Goal: Information Seeking & Learning: Find specific fact

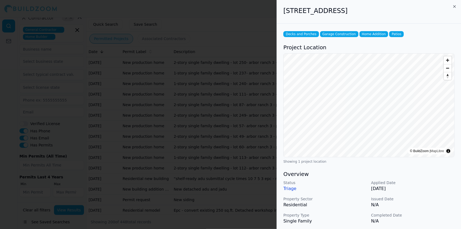
scroll to position [130, 0]
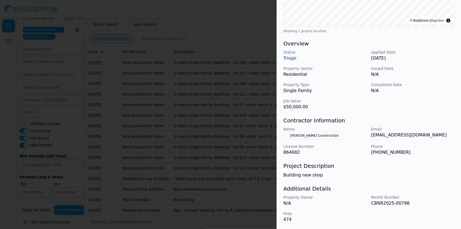
click at [310, 135] on button "[PERSON_NAME] Construction" at bounding box center [315, 136] width 62 height 8
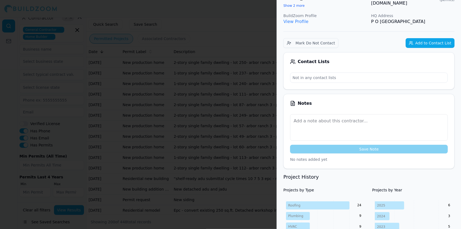
scroll to position [0, 0]
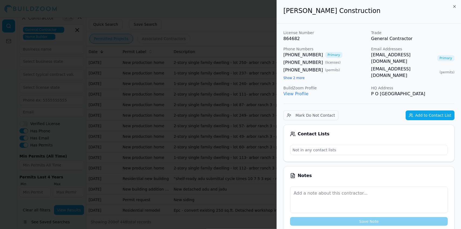
click at [238, 62] on div at bounding box center [230, 114] width 461 height 229
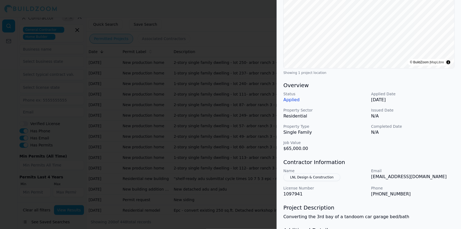
scroll to position [89, 0]
click at [241, 102] on div at bounding box center [230, 114] width 461 height 229
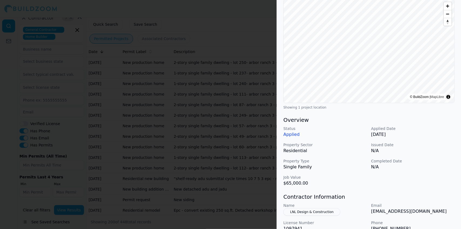
scroll to position [53, 0]
click at [246, 100] on div at bounding box center [230, 114] width 461 height 229
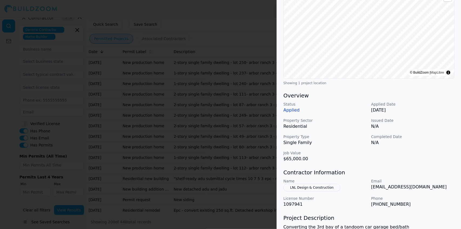
scroll to position [77, 0]
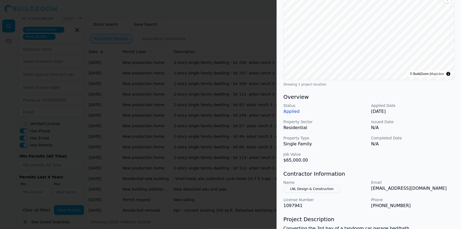
click at [261, 103] on div at bounding box center [230, 114] width 461 height 229
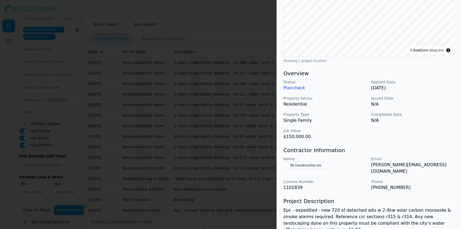
scroll to position [99, 0]
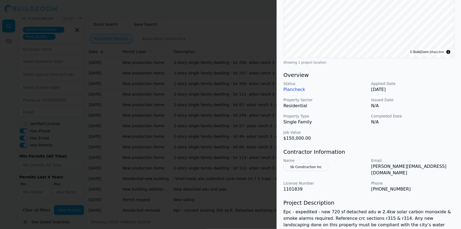
click at [262, 122] on div at bounding box center [230, 114] width 461 height 229
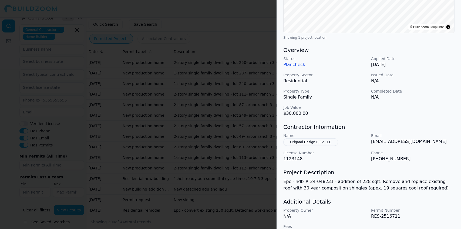
scroll to position [123, 0]
click at [255, 158] on div at bounding box center [230, 114] width 461 height 229
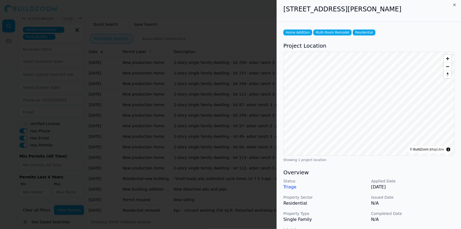
scroll to position [0, 0]
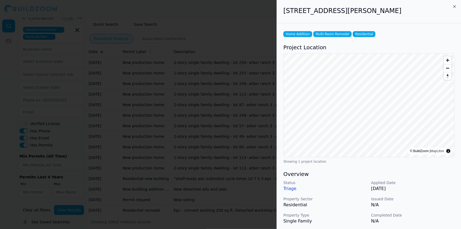
click at [241, 184] on div at bounding box center [230, 114] width 461 height 229
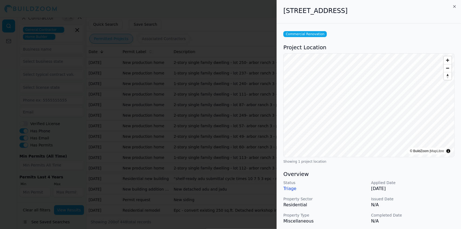
click at [218, 79] on div at bounding box center [230, 114] width 461 height 229
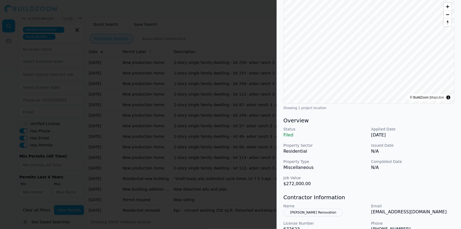
scroll to position [53, 0]
click at [228, 66] on div at bounding box center [230, 114] width 461 height 229
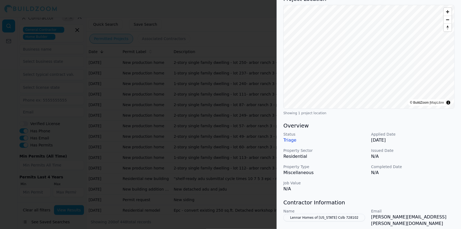
scroll to position [49, 0]
click at [214, 60] on div at bounding box center [230, 114] width 461 height 229
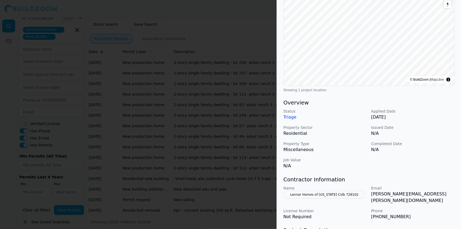
scroll to position [72, 0]
click at [230, 77] on div at bounding box center [230, 114] width 461 height 229
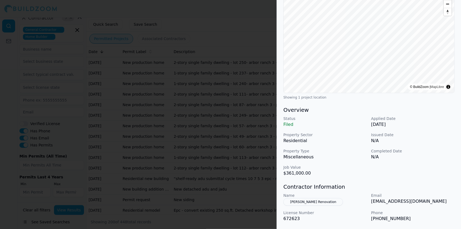
scroll to position [64, 0]
click at [247, 89] on div at bounding box center [230, 114] width 461 height 229
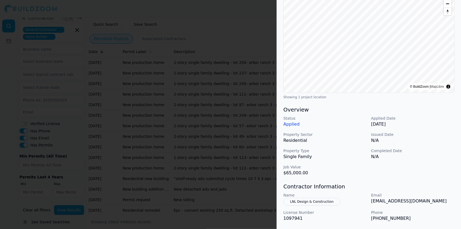
scroll to position [64, 0]
click at [230, 111] on div at bounding box center [230, 114] width 461 height 229
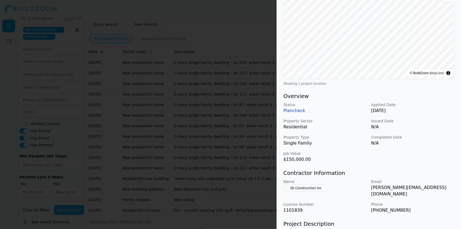
scroll to position [77, 0]
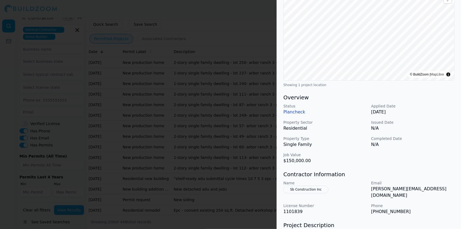
click at [233, 135] on div at bounding box center [230, 114] width 461 height 229
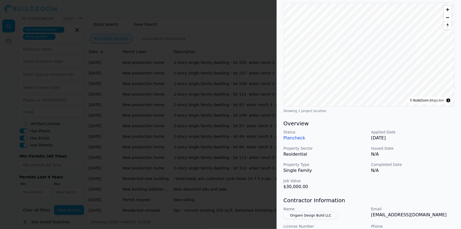
scroll to position [50, 0]
click at [209, 159] on div at bounding box center [230, 114] width 461 height 229
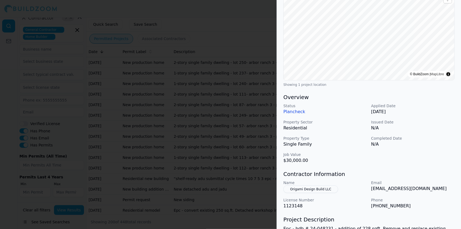
scroll to position [77, 0]
click at [226, 165] on div at bounding box center [230, 114] width 461 height 229
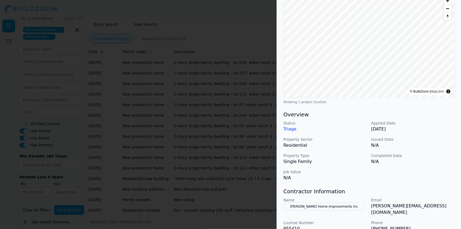
scroll to position [60, 0]
click at [231, 164] on div at bounding box center [230, 114] width 461 height 229
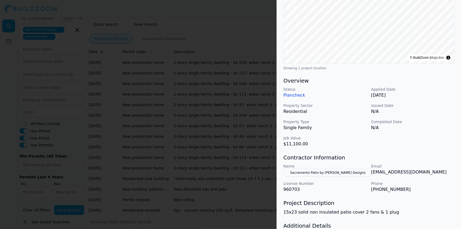
scroll to position [94, 0]
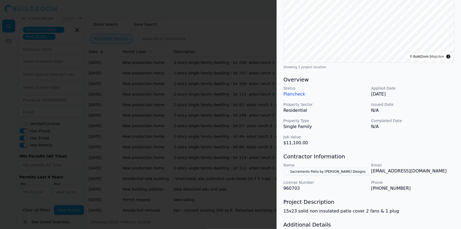
click at [217, 182] on div at bounding box center [230, 114] width 461 height 229
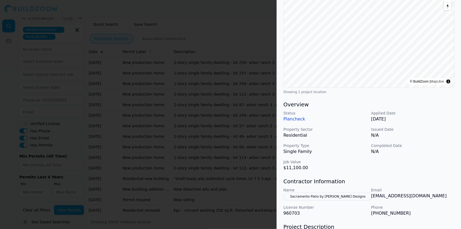
scroll to position [69, 0]
click at [229, 185] on div at bounding box center [230, 114] width 461 height 229
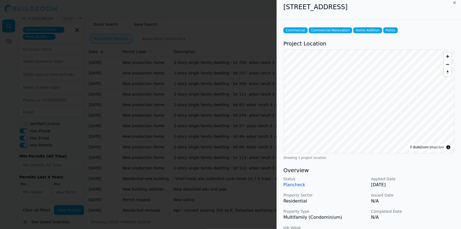
scroll to position [0, 0]
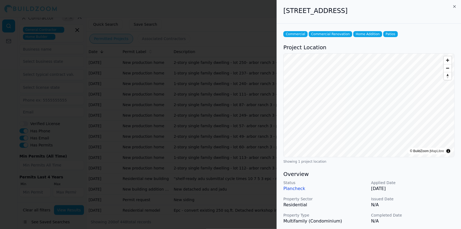
click at [223, 188] on div at bounding box center [230, 114] width 461 height 229
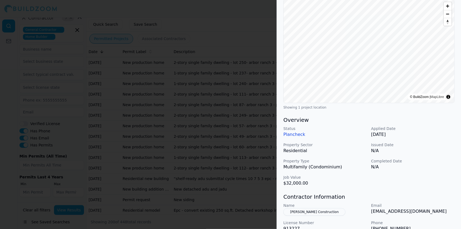
scroll to position [54, 0]
click at [260, 177] on div at bounding box center [230, 114] width 461 height 229
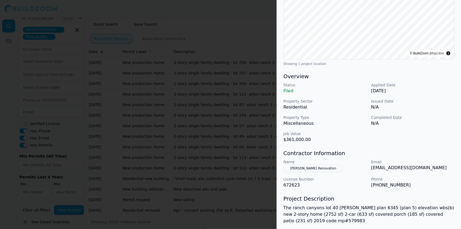
scroll to position [143, 0]
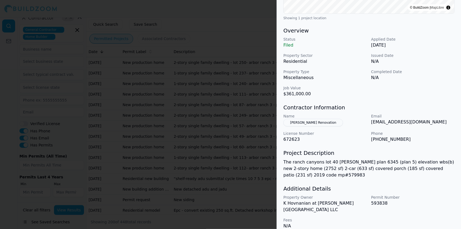
click at [260, 169] on div at bounding box center [230, 114] width 461 height 229
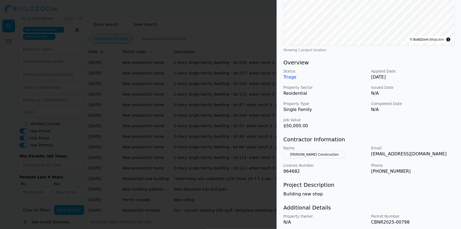
scroll to position [130, 0]
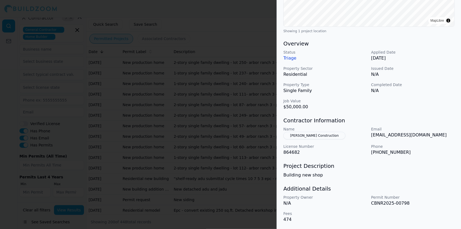
click at [59, 0] on div at bounding box center [230, 114] width 461 height 229
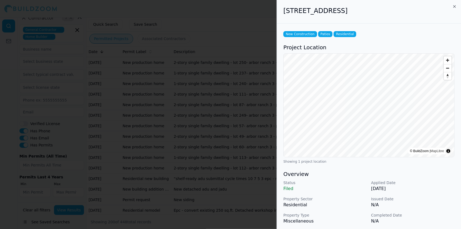
drag, startPoint x: 422, startPoint y: 9, endPoint x: 282, endPoint y: 19, distance: 139.9
click at [282, 19] on div "[STREET_ADDRESS]" at bounding box center [369, 12] width 184 height 24
copy h2 "[STREET_ADDRESS]"
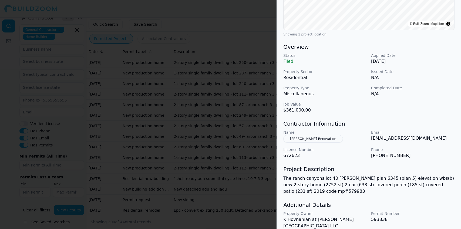
scroll to position [143, 0]
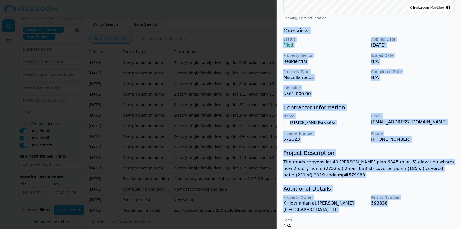
drag, startPoint x: 392, startPoint y: 201, endPoint x: 284, endPoint y: 32, distance: 200.5
click at [284, 32] on div "New Construction Patios Residential Project Location © BuildZoom | MapLibre Sho…" at bounding box center [369, 57] width 184 height 355
copy div "Overview Status Filed Applied Date [DATE] Property Sector Residential Issued Da…"
click at [204, 72] on div at bounding box center [230, 114] width 461 height 229
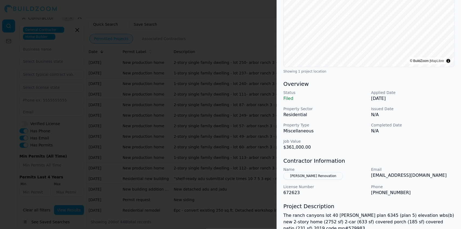
scroll to position [91, 0]
click at [255, 137] on div at bounding box center [230, 114] width 461 height 229
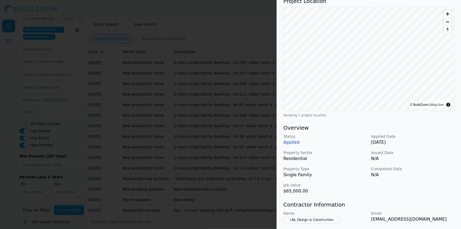
scroll to position [46, 0]
click at [248, 98] on div at bounding box center [230, 114] width 461 height 229
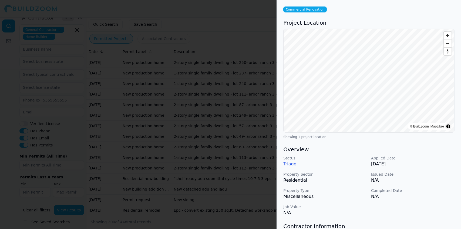
scroll to position [0, 0]
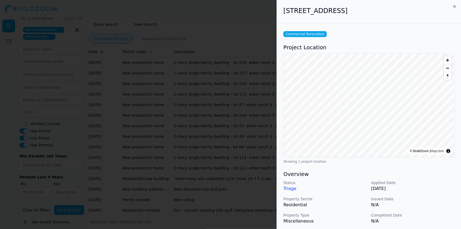
click at [221, 72] on div at bounding box center [230, 114] width 461 height 229
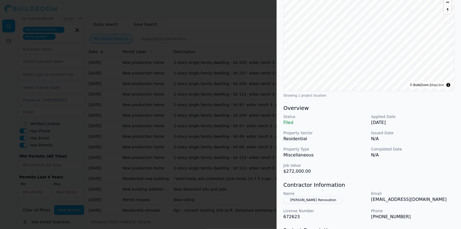
scroll to position [67, 0]
click at [244, 42] on div at bounding box center [230, 114] width 461 height 229
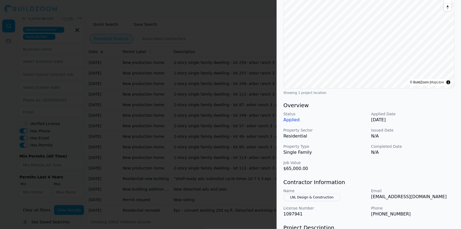
scroll to position [69, 0]
click at [236, 80] on div at bounding box center [230, 114] width 461 height 229
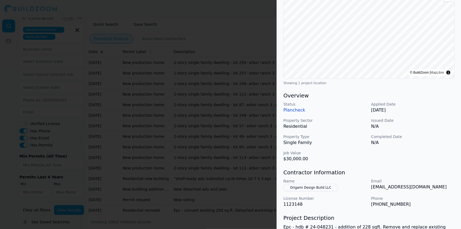
scroll to position [78, 0]
click at [239, 178] on div at bounding box center [230, 114] width 461 height 229
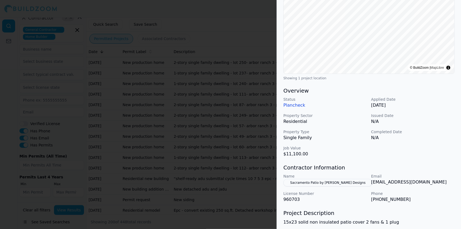
scroll to position [84, 0]
click at [251, 173] on div at bounding box center [230, 114] width 461 height 229
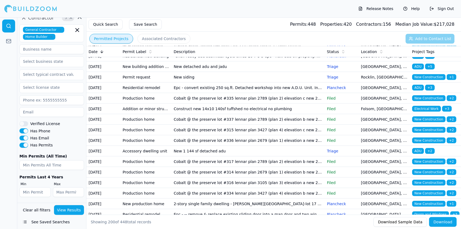
scroll to position [1873, 0]
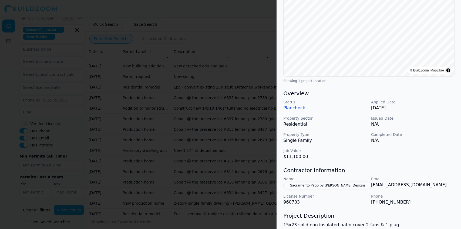
scroll to position [82, 0]
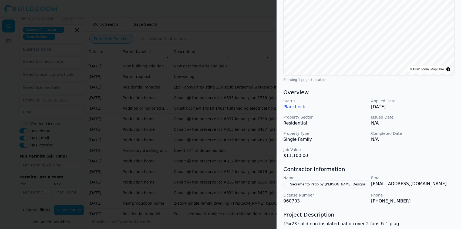
click at [262, 73] on div at bounding box center [230, 114] width 461 height 229
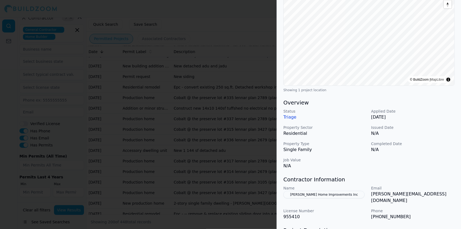
scroll to position [71, 0]
click at [220, 64] on div at bounding box center [230, 114] width 461 height 229
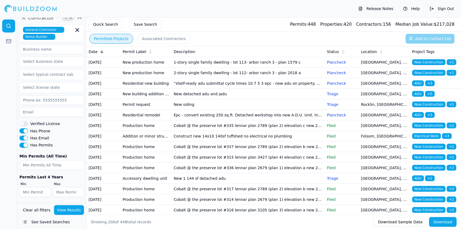
scroll to position [1846, 0]
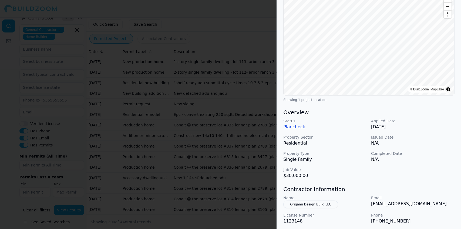
scroll to position [62, 0]
click at [239, 46] on div at bounding box center [230, 114] width 461 height 229
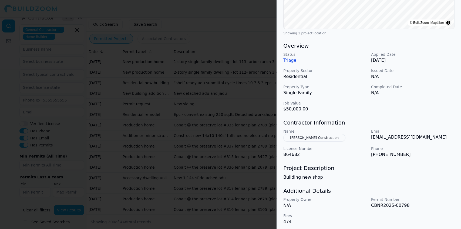
scroll to position [130, 0]
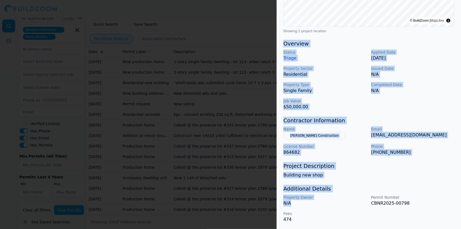
drag, startPoint x: 283, startPoint y: 44, endPoint x: 365, endPoint y: 205, distance: 181.2
click at [365, 205] on div "Decks and Porches Garage Construction Home Addition Patios Project Location © B…" at bounding box center [369, 61] width 184 height 336
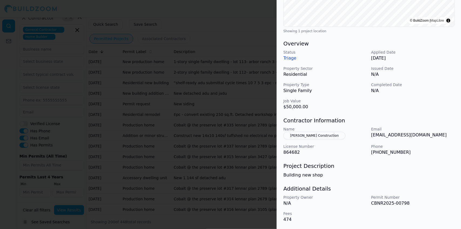
click at [409, 203] on p "CBNR2025-00798" at bounding box center [413, 203] width 84 height 6
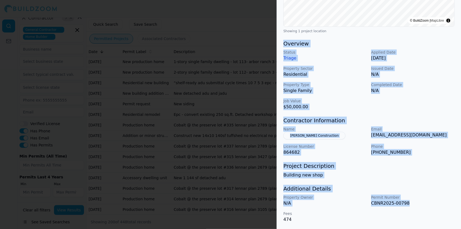
drag, startPoint x: 407, startPoint y: 202, endPoint x: 279, endPoint y: 46, distance: 201.9
click at [279, 46] on div "Decks and Porches Garage Construction Home Addition Patios Project Location © B…" at bounding box center [369, 61] width 184 height 336
copy div "Overview Status Triage Applied Date [DATE] Property Sector Residential Issued D…"
drag, startPoint x: 411, startPoint y: 201, endPoint x: 279, endPoint y: 45, distance: 204.3
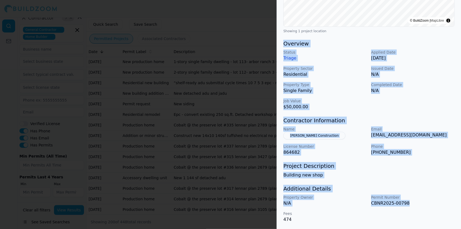
click at [279, 45] on div "Decks and Porches Garage Construction Home Addition Patios Project Location © B…" at bounding box center [369, 61] width 184 height 336
copy div "Overview Status Triage Applied Date [DATE] Property Sector Residential Issued D…"
click at [220, 43] on div at bounding box center [230, 114] width 461 height 229
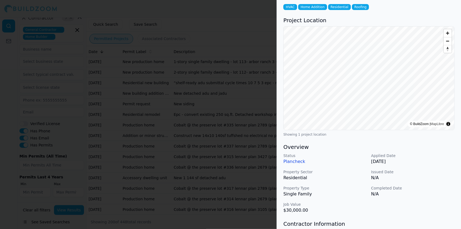
scroll to position [0, 0]
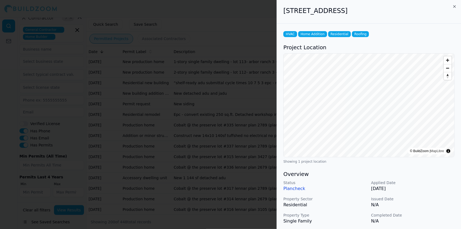
click at [231, 47] on div at bounding box center [230, 114] width 461 height 229
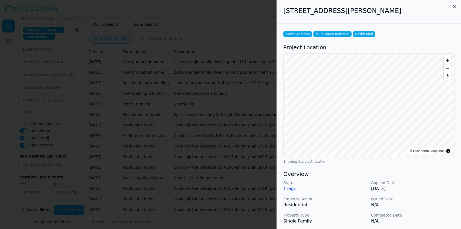
click at [222, 78] on div at bounding box center [230, 114] width 461 height 229
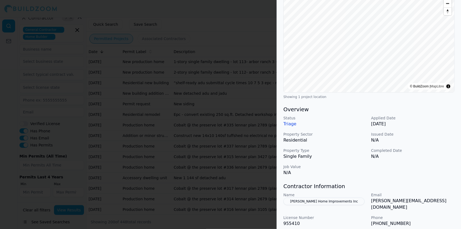
scroll to position [65, 0]
click at [226, 88] on div at bounding box center [230, 114] width 461 height 229
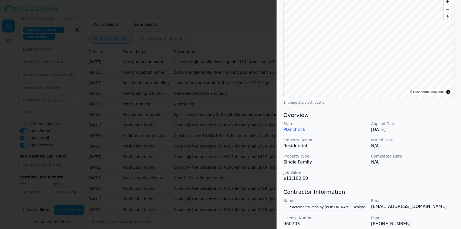
scroll to position [59, 0]
click at [239, 88] on div at bounding box center [230, 114] width 461 height 229
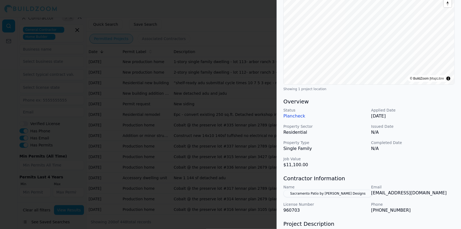
scroll to position [72, 0]
click at [237, 90] on div at bounding box center [230, 114] width 461 height 229
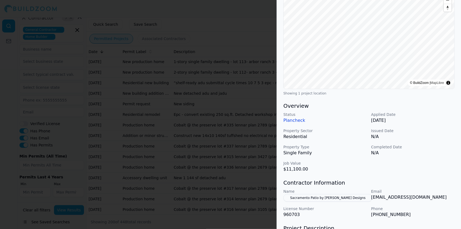
scroll to position [71, 0]
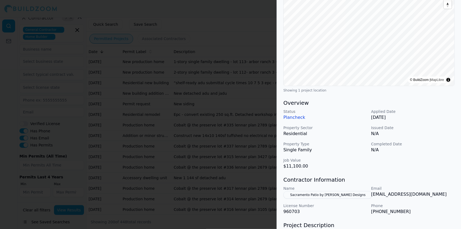
click at [235, 102] on div at bounding box center [230, 114] width 461 height 229
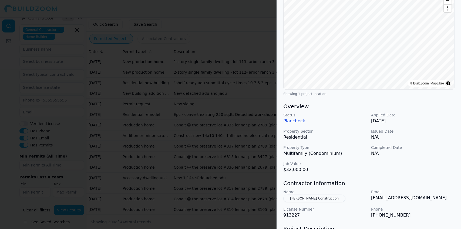
scroll to position [68, 0]
click at [221, 120] on div at bounding box center [230, 114] width 461 height 229
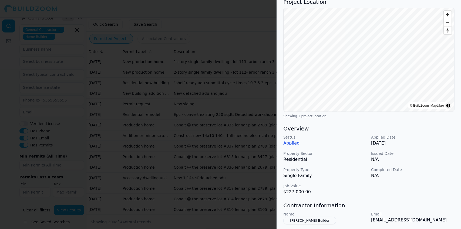
scroll to position [54, 0]
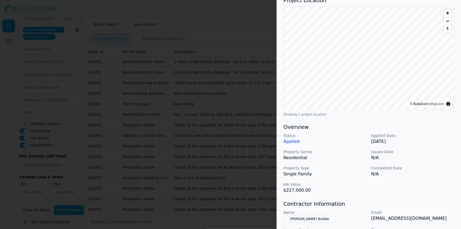
click at [263, 164] on div at bounding box center [230, 114] width 461 height 229
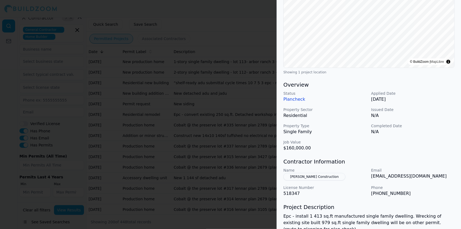
scroll to position [89, 0]
click at [249, 146] on div at bounding box center [230, 114] width 461 height 229
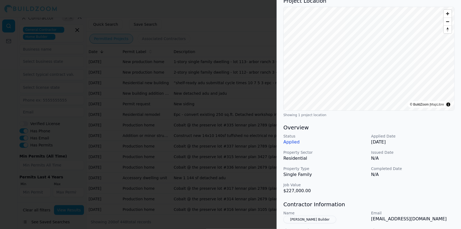
scroll to position [55, 0]
click at [245, 160] on div at bounding box center [230, 114] width 461 height 229
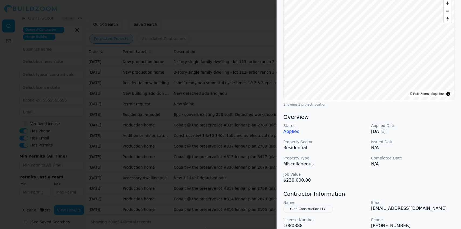
scroll to position [58, 0]
click at [241, 122] on div at bounding box center [230, 114] width 461 height 229
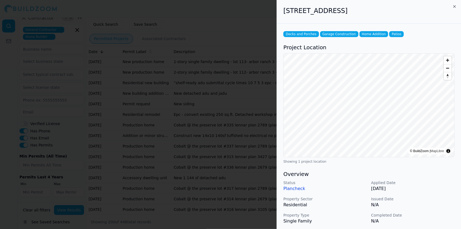
drag, startPoint x: 237, startPoint y: 102, endPoint x: 227, endPoint y: 98, distance: 11.0
click at [227, 98] on div at bounding box center [230, 114] width 461 height 229
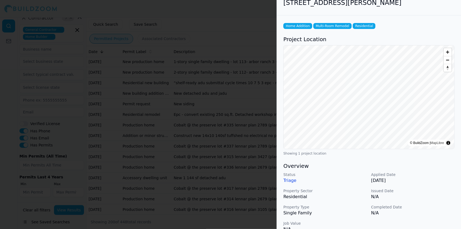
scroll to position [0, 0]
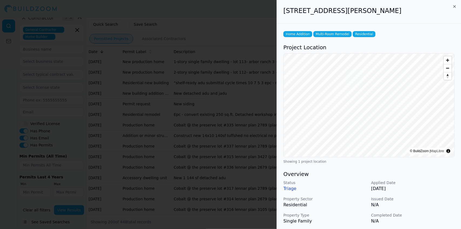
click at [208, 75] on div at bounding box center [230, 114] width 461 height 229
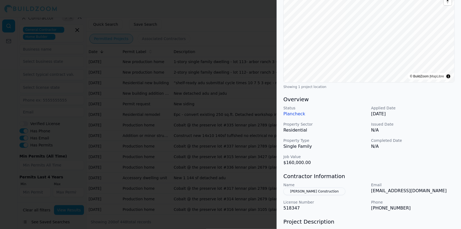
scroll to position [75, 0]
click at [215, 181] on div at bounding box center [230, 114] width 461 height 229
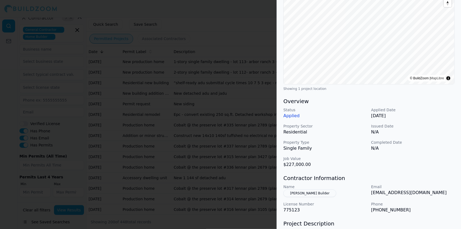
scroll to position [81, 0]
click at [216, 170] on div at bounding box center [230, 114] width 461 height 229
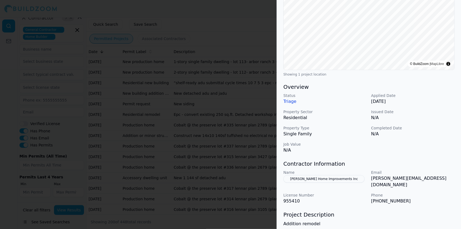
scroll to position [88, 0]
click at [197, 129] on div at bounding box center [230, 114] width 461 height 229
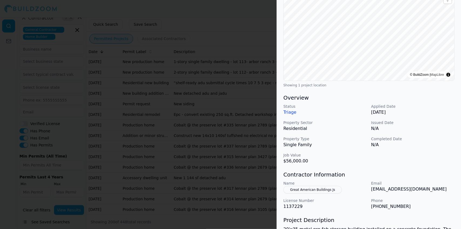
scroll to position [77, 0]
click at [198, 153] on div at bounding box center [230, 114] width 461 height 229
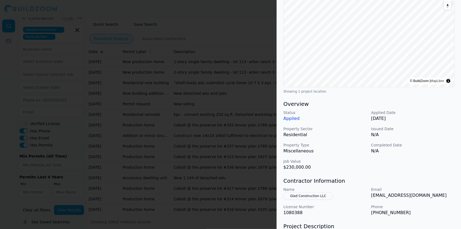
scroll to position [72, 0]
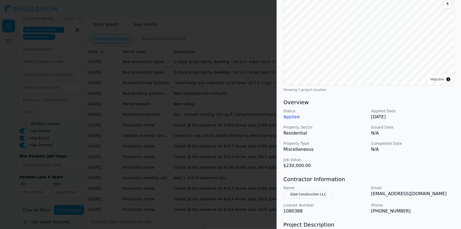
click at [180, 143] on div at bounding box center [230, 114] width 461 height 229
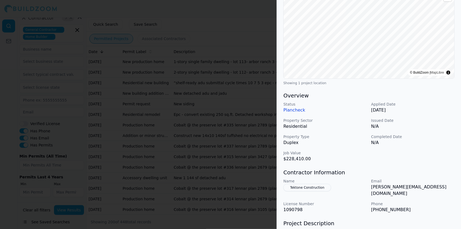
scroll to position [79, 0]
click at [185, 120] on div at bounding box center [230, 114] width 461 height 229
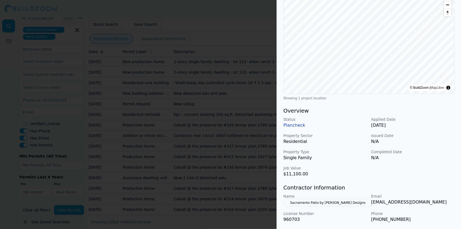
scroll to position [65, 0]
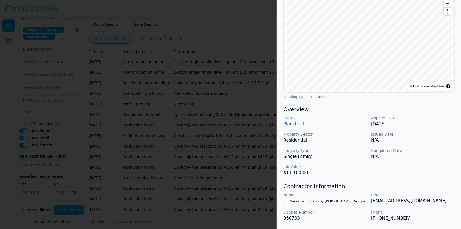
click at [155, 104] on div at bounding box center [230, 114] width 461 height 229
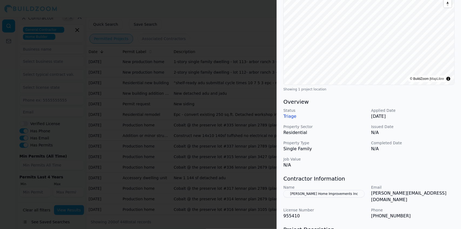
scroll to position [73, 0]
click at [168, 71] on div at bounding box center [230, 114] width 461 height 229
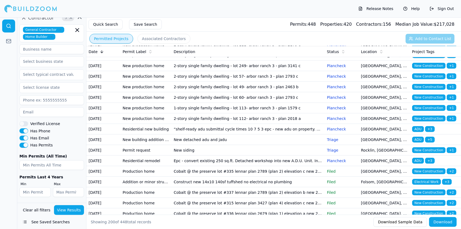
scroll to position [1800, 0]
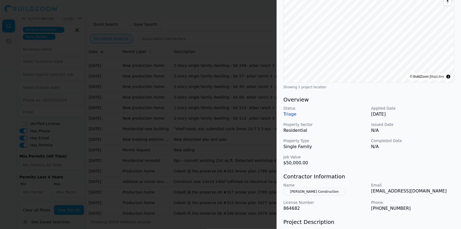
scroll to position [78, 0]
